Goal: Transaction & Acquisition: Download file/media

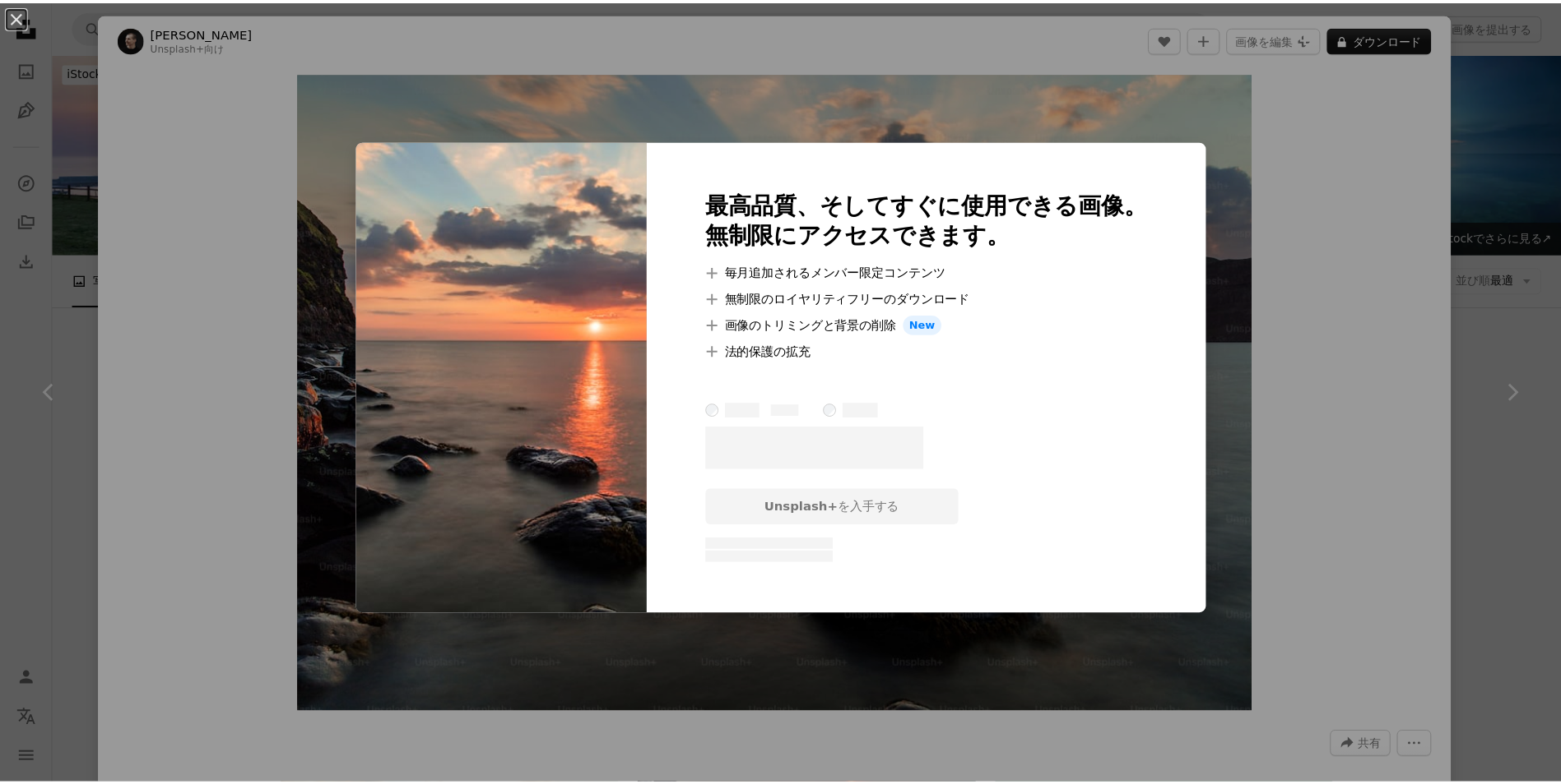
scroll to position [412, 0]
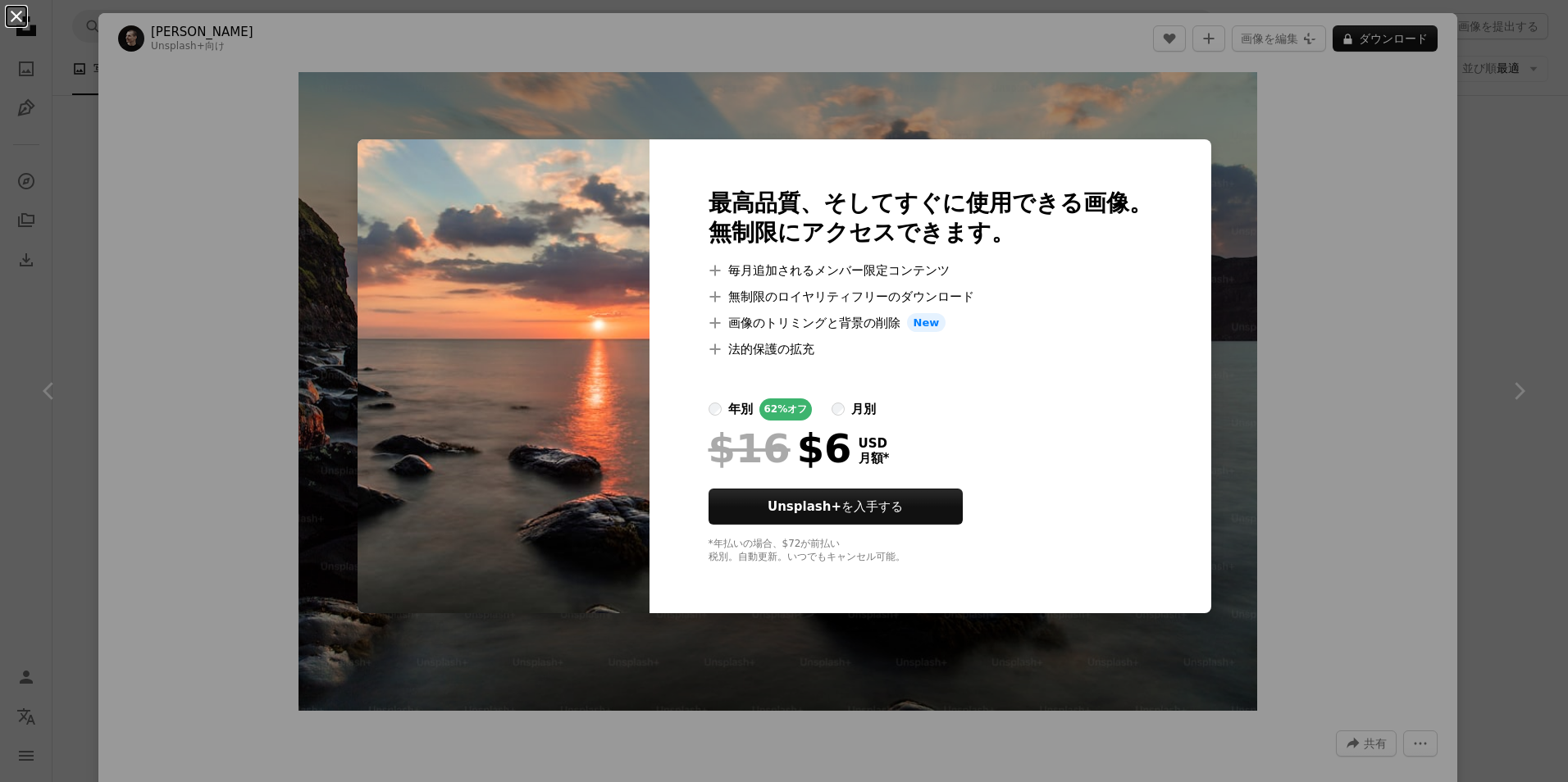
click at [20, 18] on button "An X shape" at bounding box center [16, 16] width 19 height 19
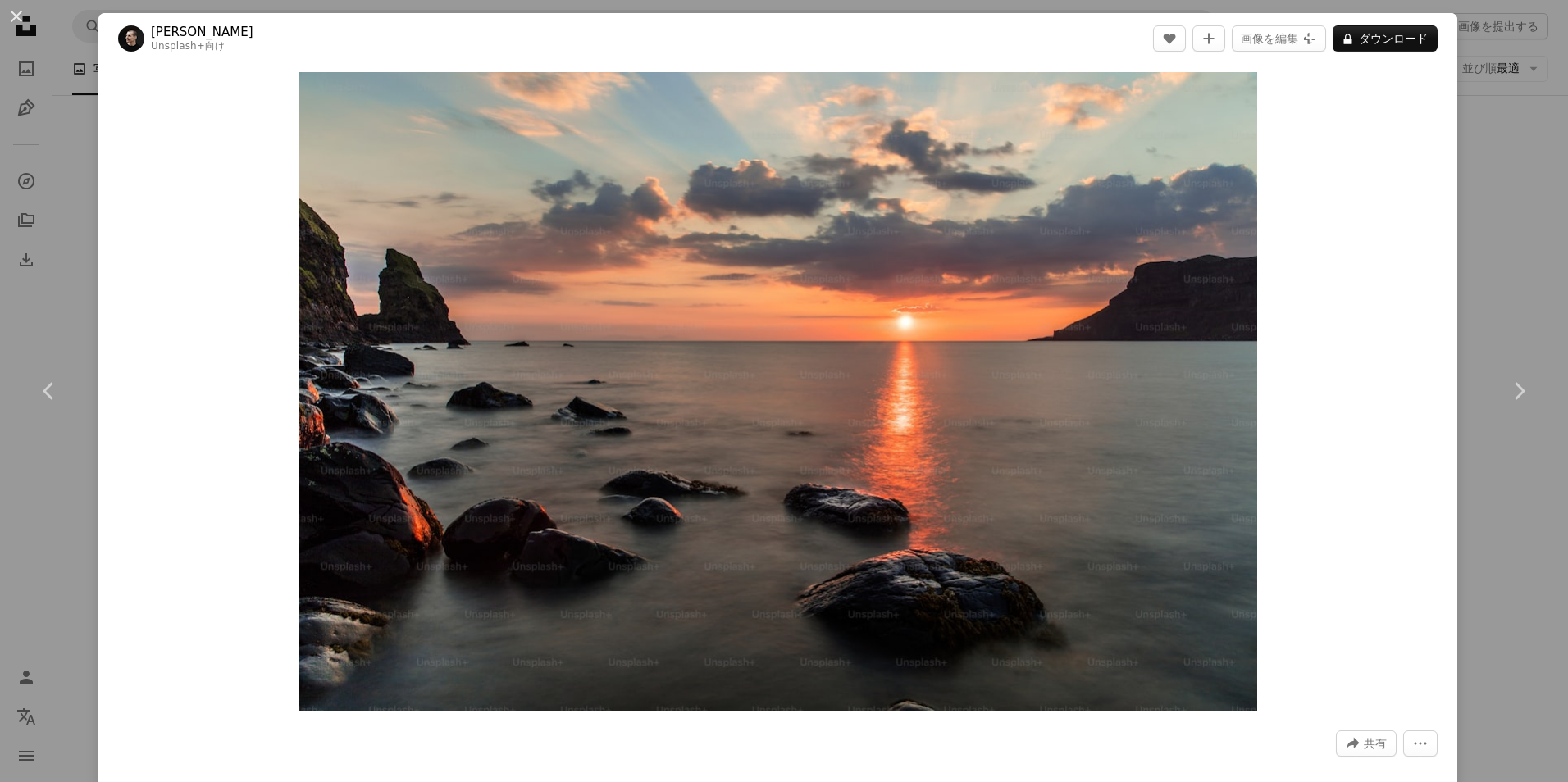
click at [20, 18] on button "An X shape" at bounding box center [16, 16] width 19 height 19
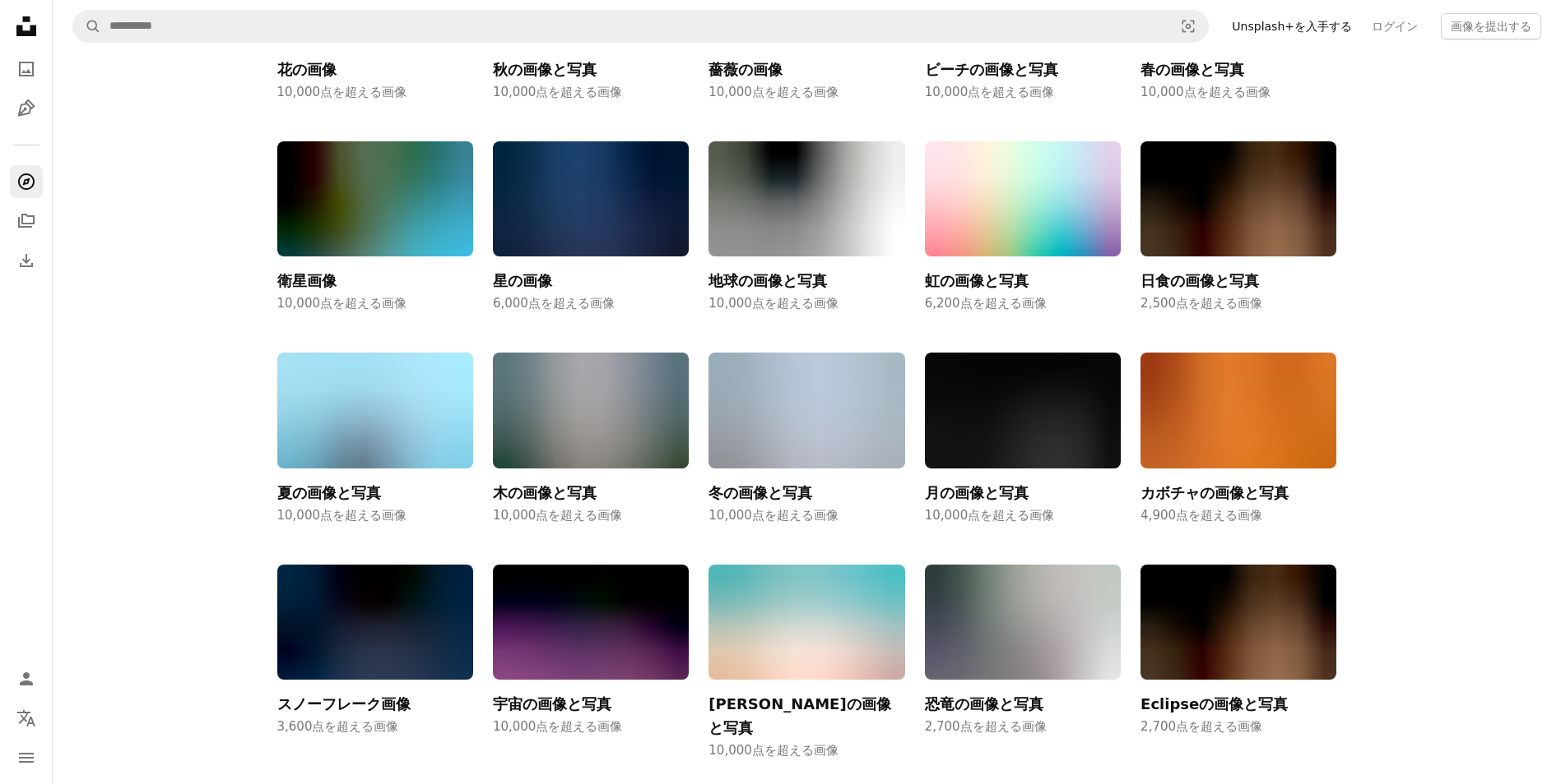
scroll to position [986, 0]
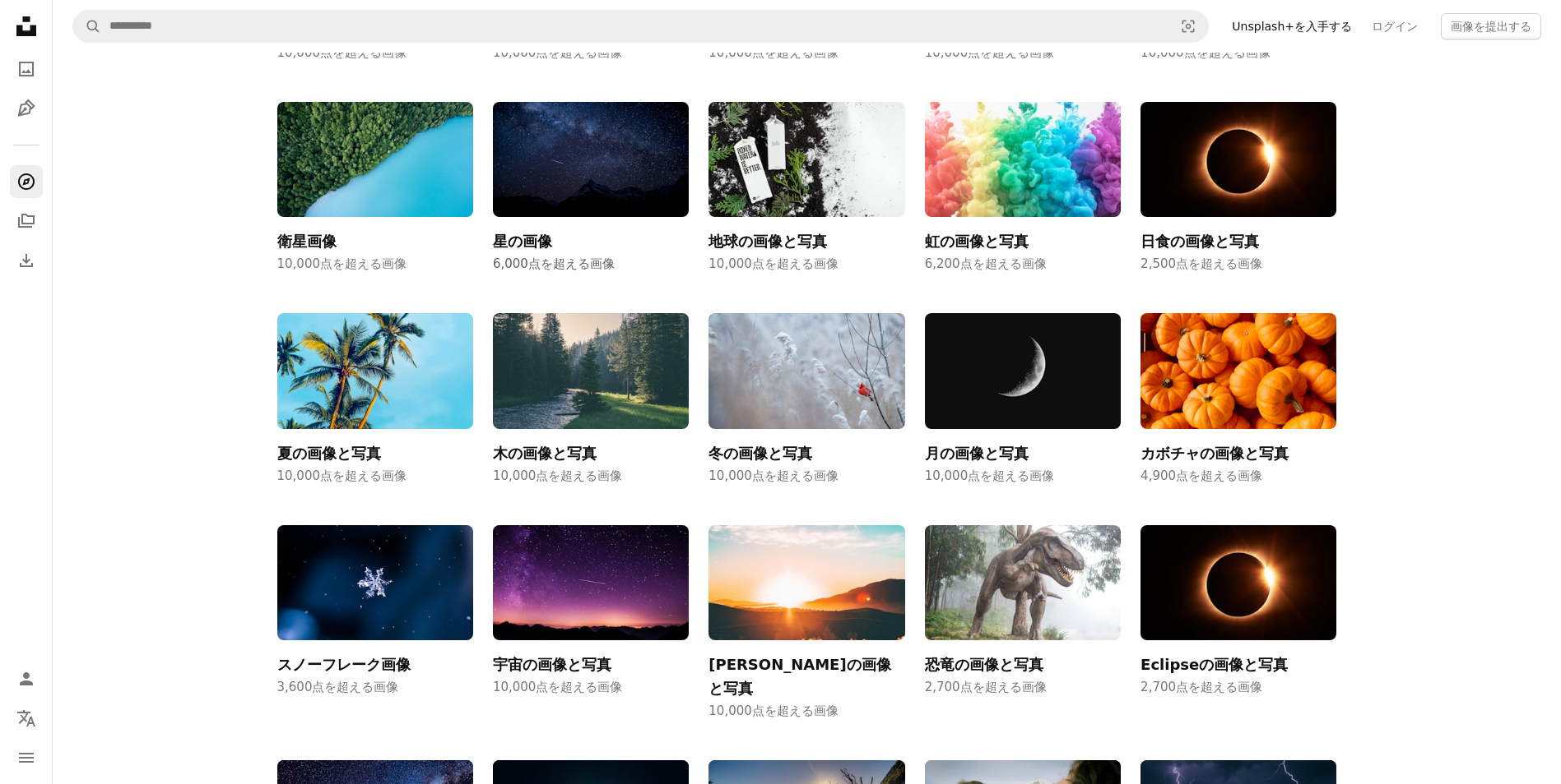
click at [522, 123] on img at bounding box center [590, 160] width 196 height 116
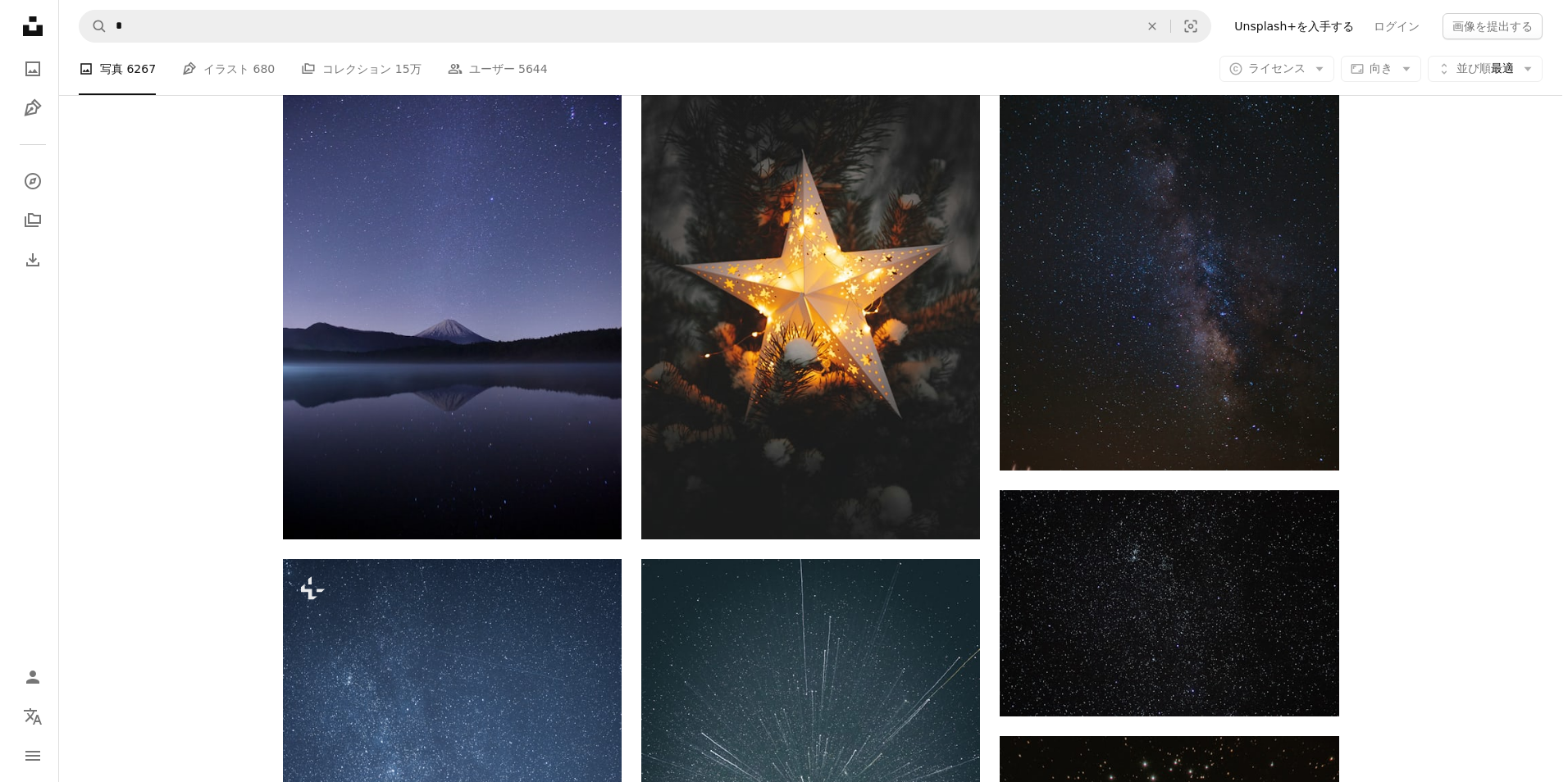
scroll to position [902, 0]
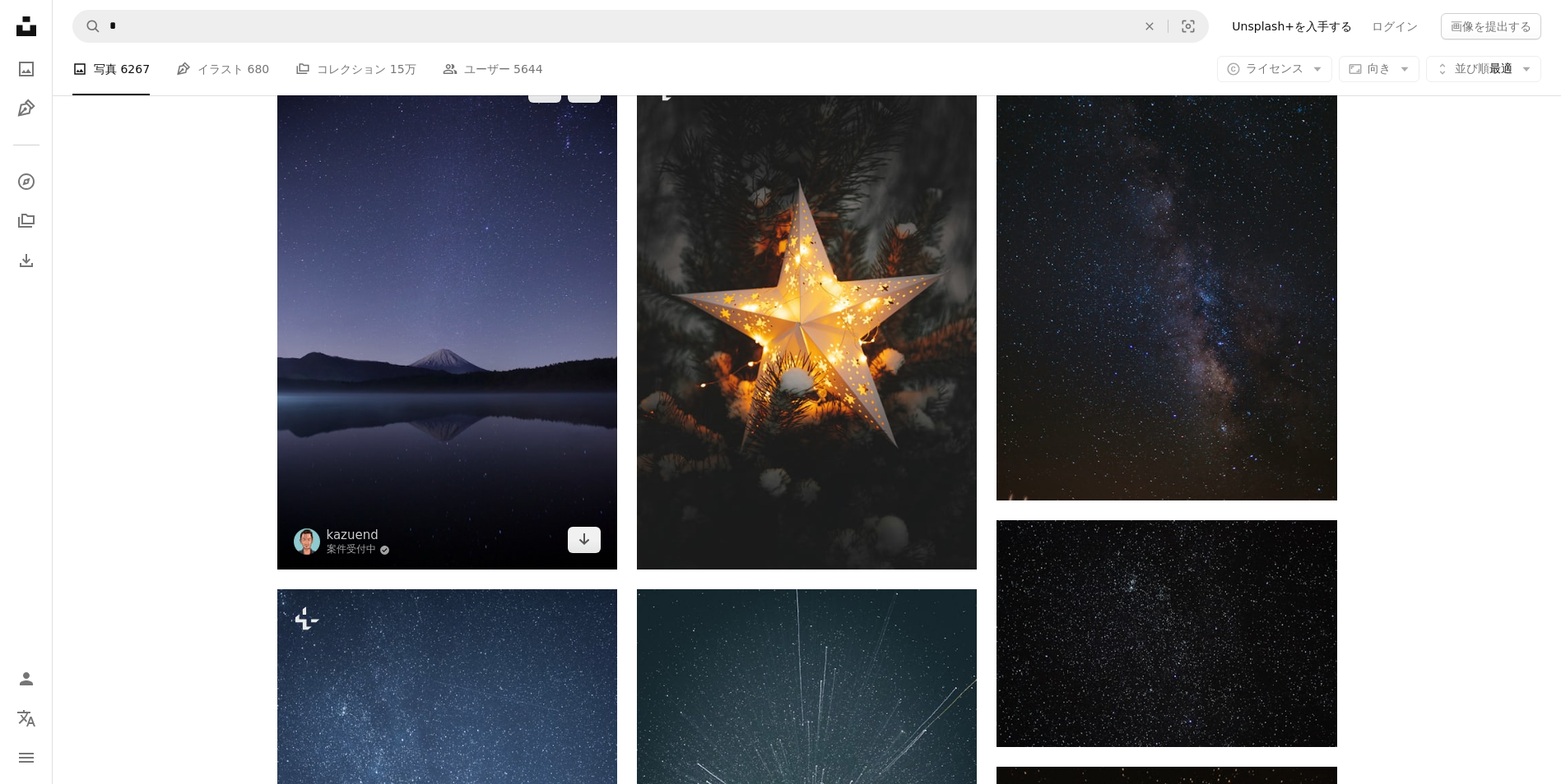
click at [336, 357] on img at bounding box center [446, 315] width 340 height 510
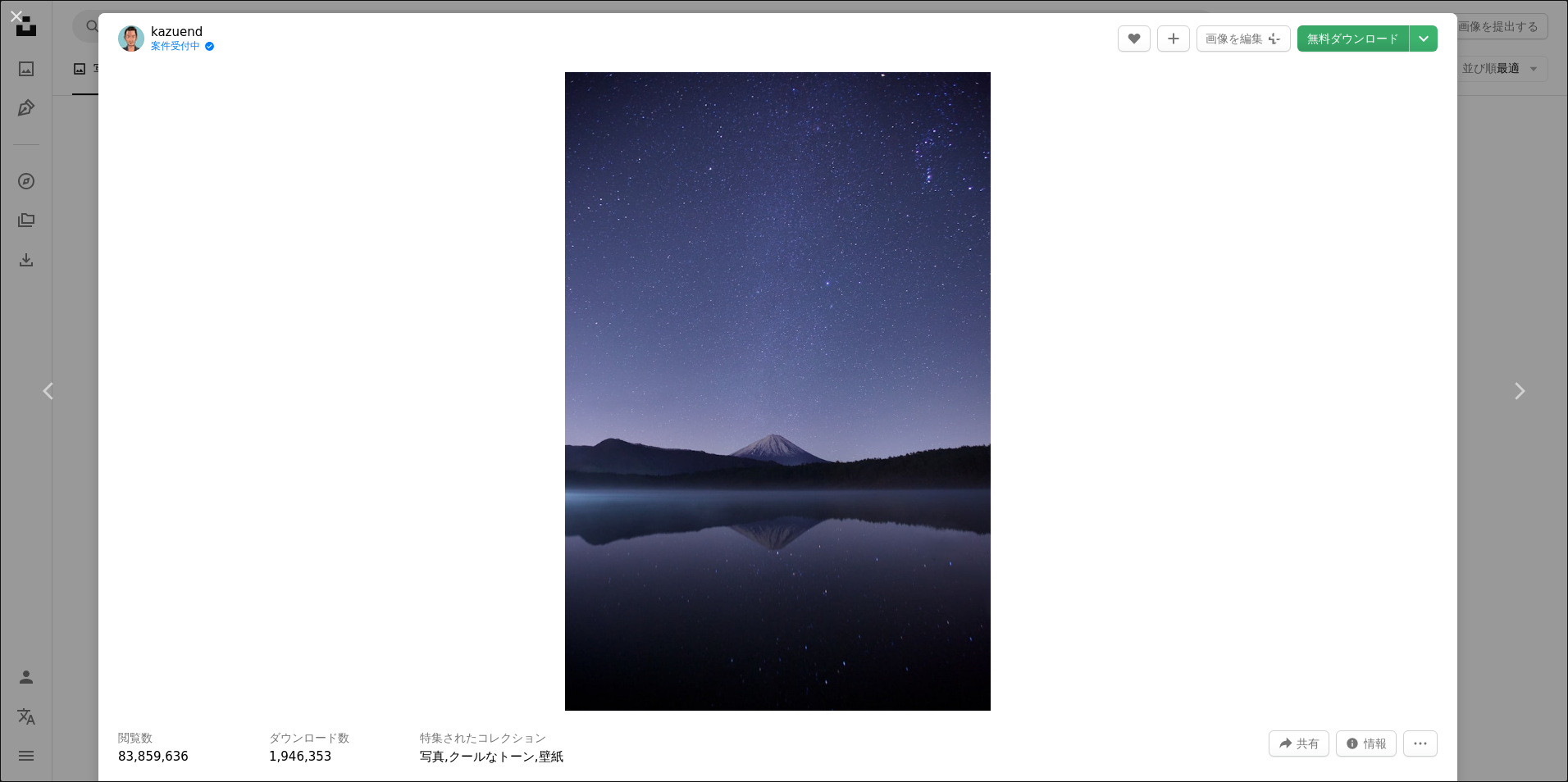
click at [1373, 35] on link "無料ダウンロード" at bounding box center [1354, 39] width 111 height 27
